Goal: Transaction & Acquisition: Purchase product/service

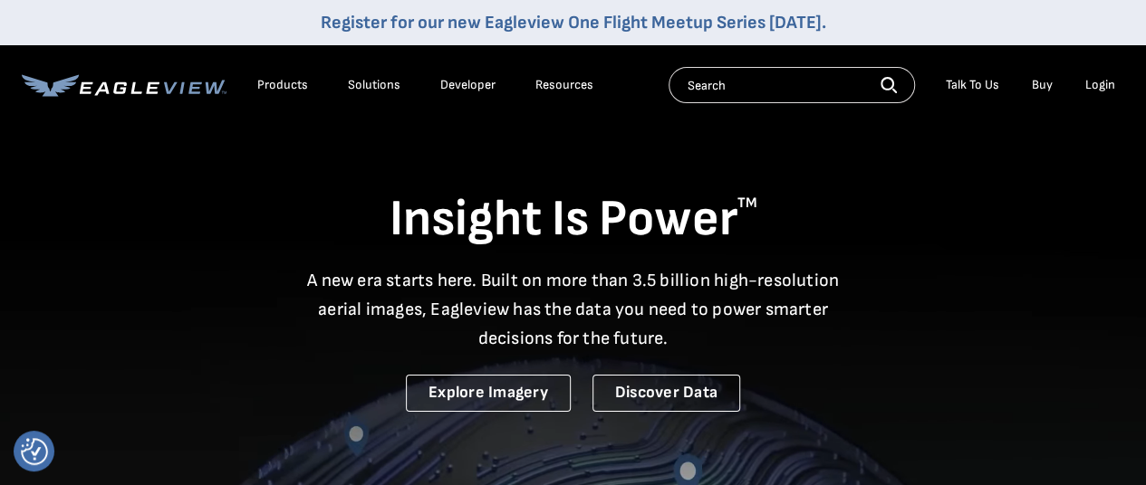
click at [1098, 89] on div "Login" at bounding box center [1100, 85] width 30 height 16
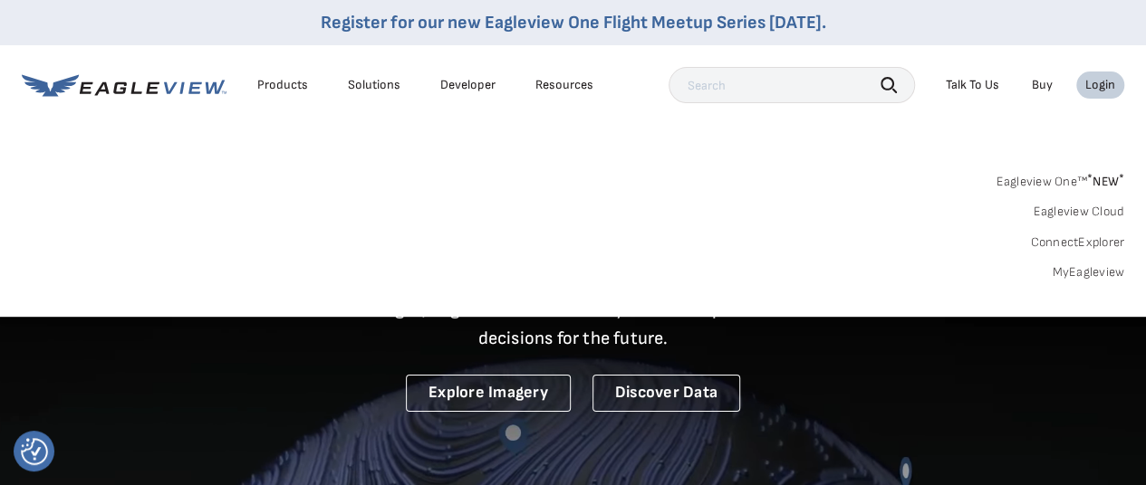
click at [1087, 272] on link "MyEagleview" at bounding box center [1088, 272] width 72 height 16
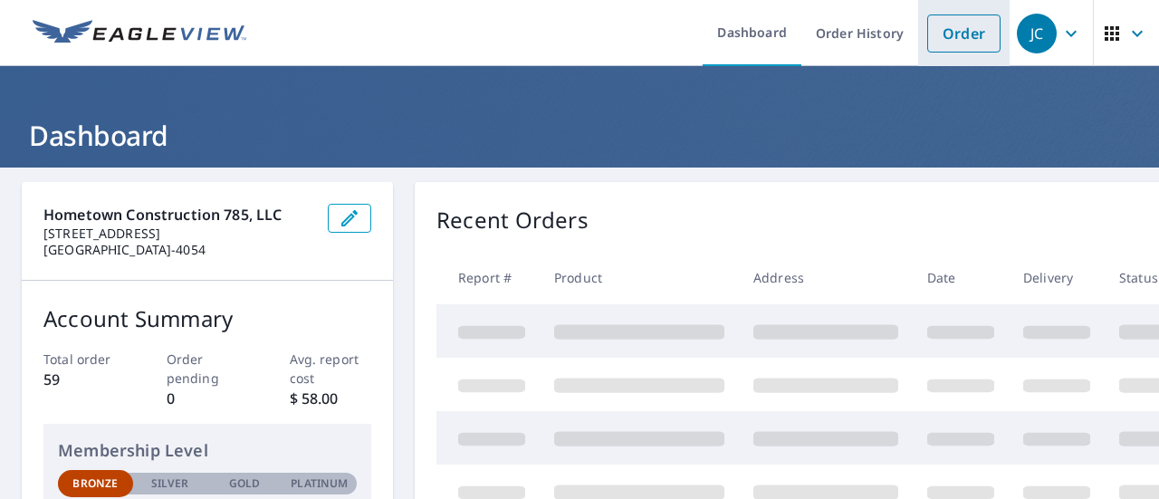
click at [950, 36] on link "Order" at bounding box center [964, 33] width 73 height 38
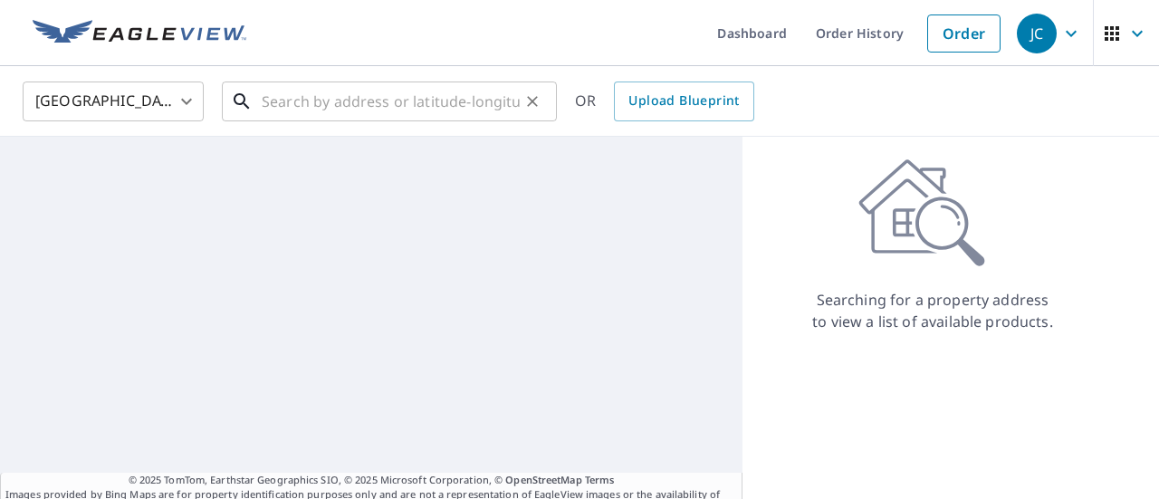
click at [344, 102] on input "text" at bounding box center [391, 101] width 258 height 51
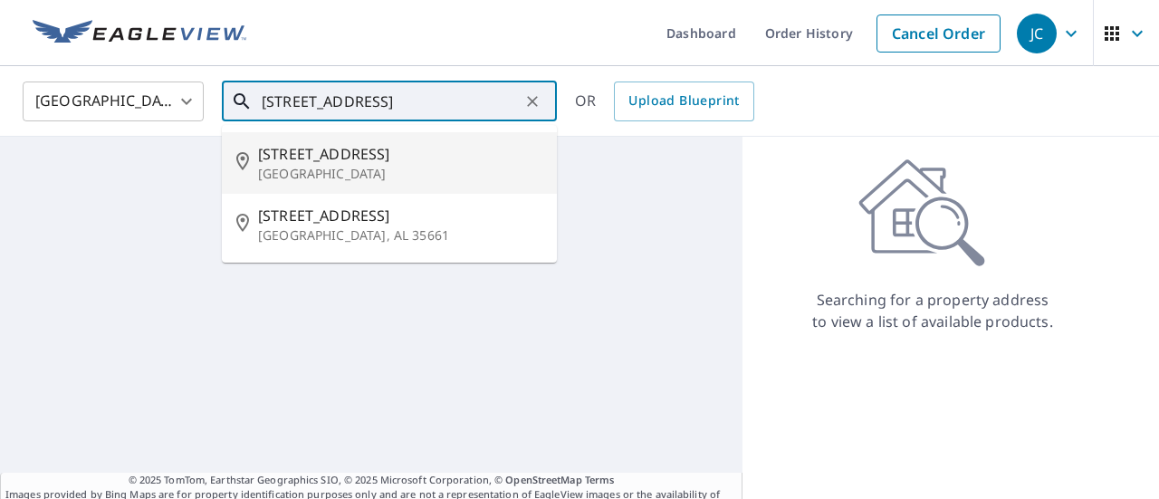
click at [342, 154] on span "[STREET_ADDRESS]" at bounding box center [400, 154] width 284 height 22
type input "[STREET_ADDRESS]"
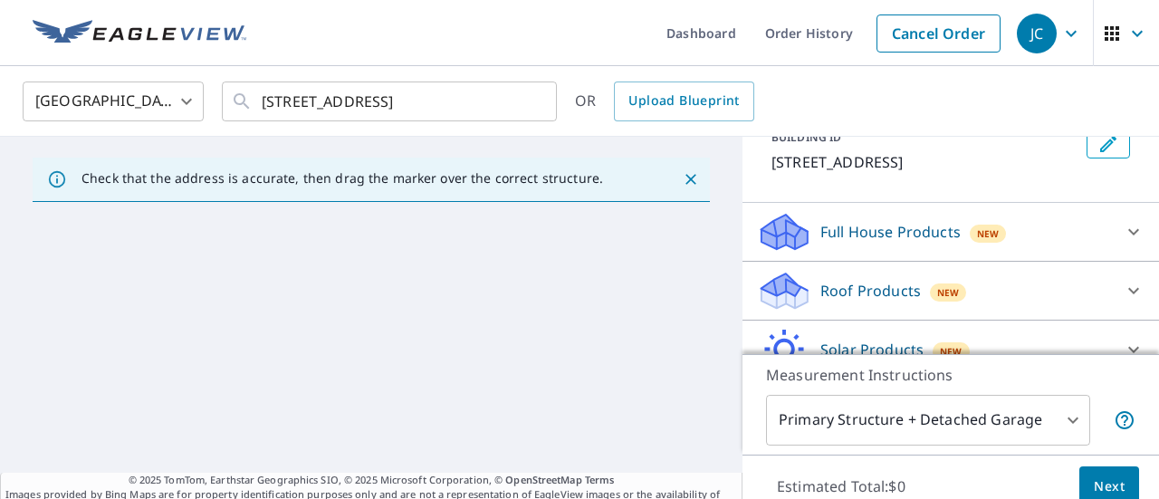
scroll to position [139, 0]
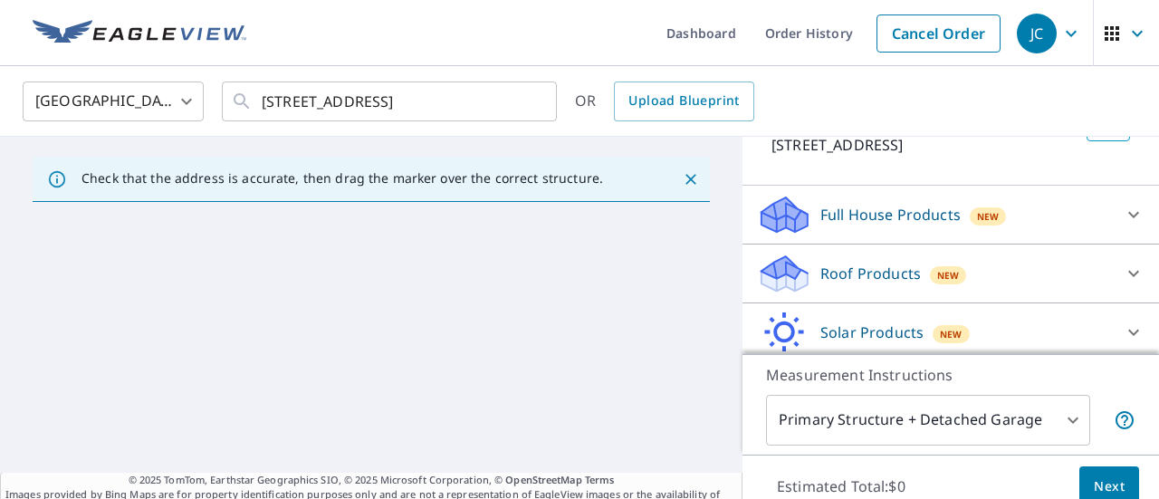
click at [1056, 418] on body "JC JC Dashboard Order History Cancel Order JC [GEOGRAPHIC_DATA] [GEOGRAPHIC_DAT…" at bounding box center [579, 249] width 1159 height 499
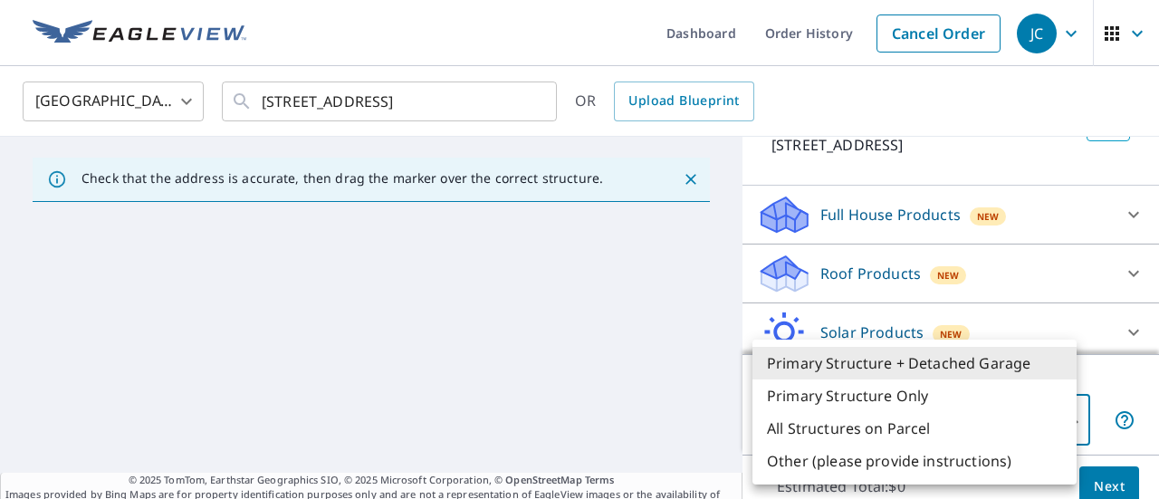
click at [888, 390] on li "Primary Structure Only" at bounding box center [915, 396] width 324 height 33
type input "2"
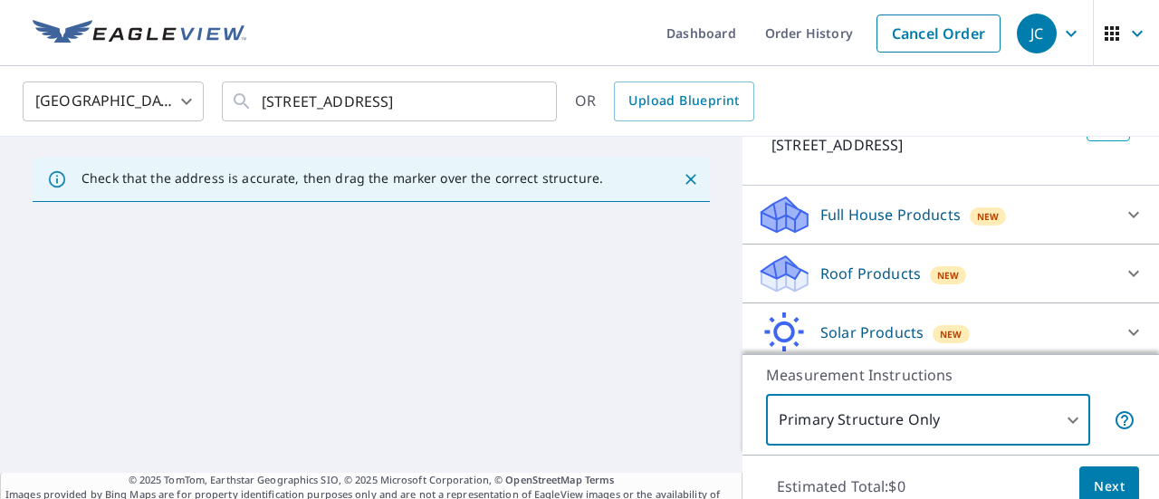
click at [1123, 271] on icon at bounding box center [1134, 274] width 22 height 22
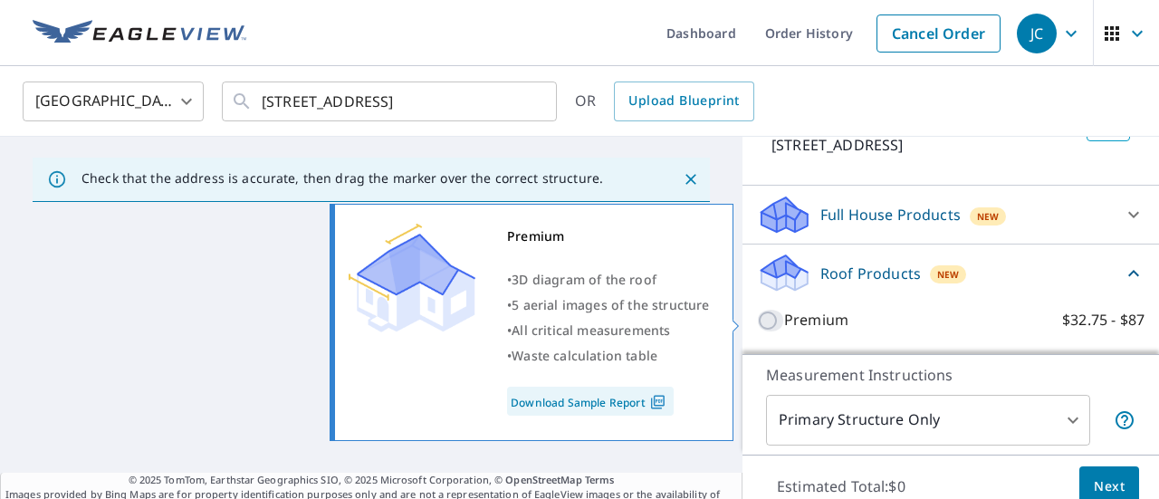
click at [757, 324] on input "Premium $32.75 - $87" at bounding box center [770, 321] width 27 height 22
checkbox input "true"
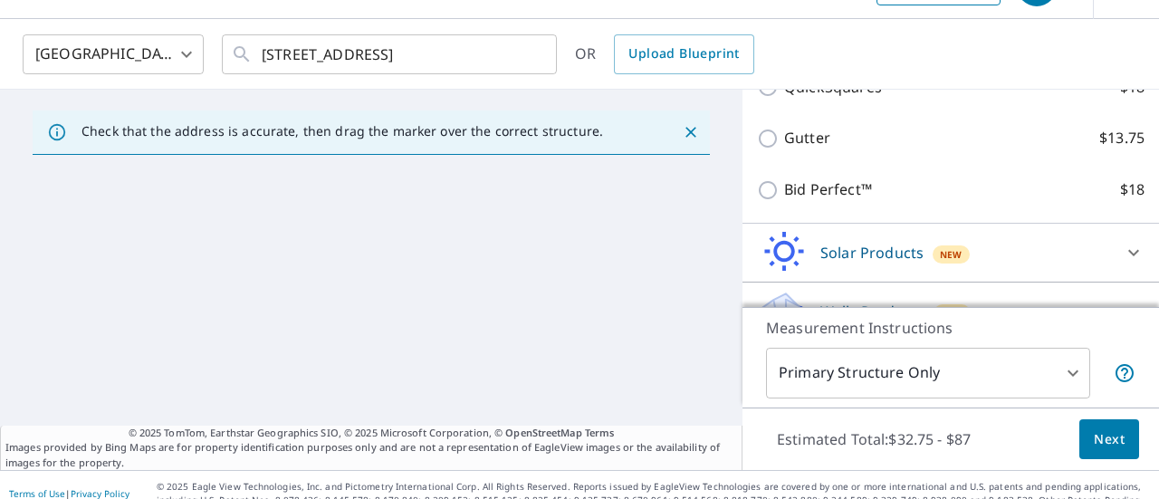
scroll to position [63, 0]
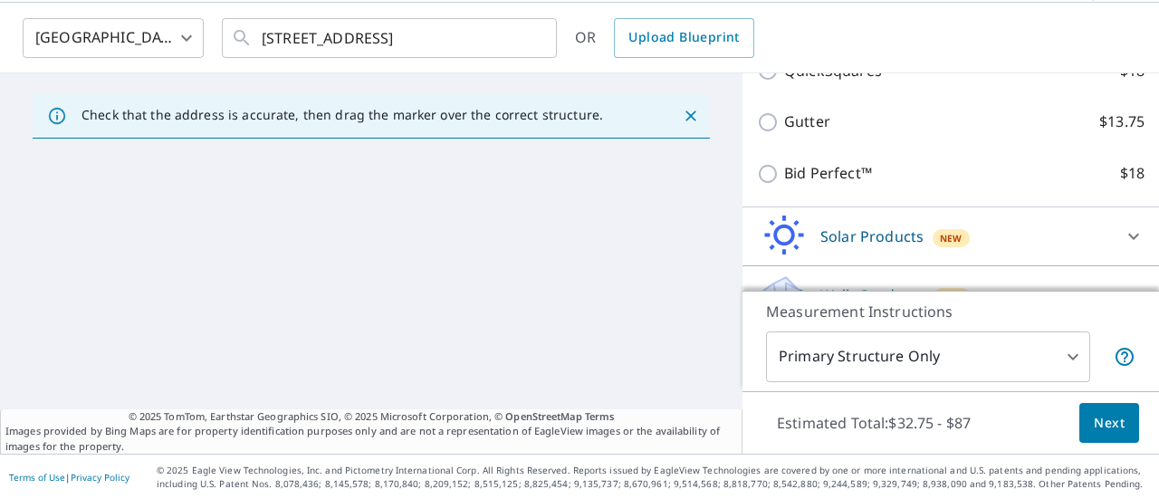
click at [1094, 424] on span "Next" at bounding box center [1109, 423] width 31 height 23
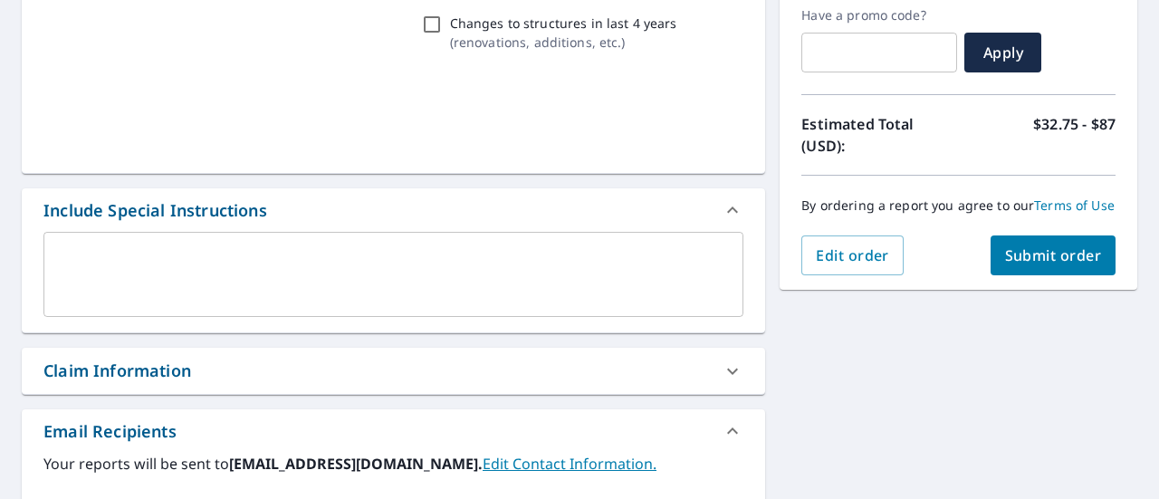
scroll to position [307, 0]
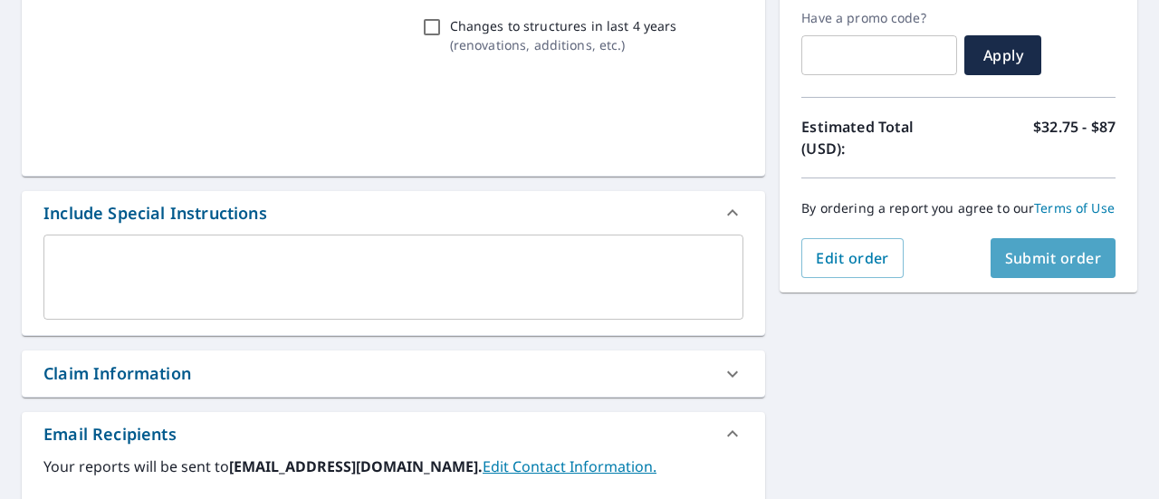
click at [1040, 278] on button "Submit order" at bounding box center [1054, 258] width 126 height 40
checkbox input "true"
